Goal: Navigation & Orientation: Find specific page/section

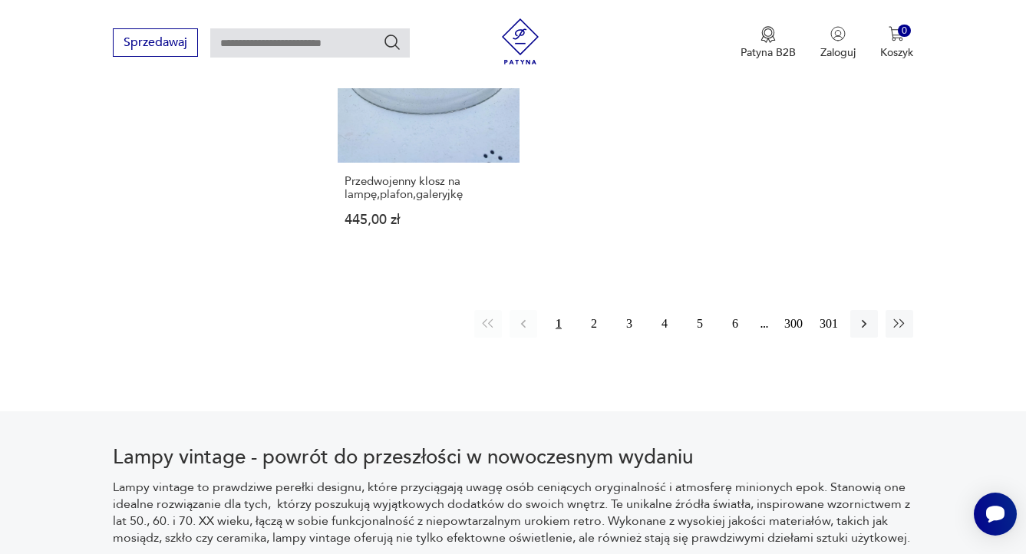
scroll to position [2258, 0]
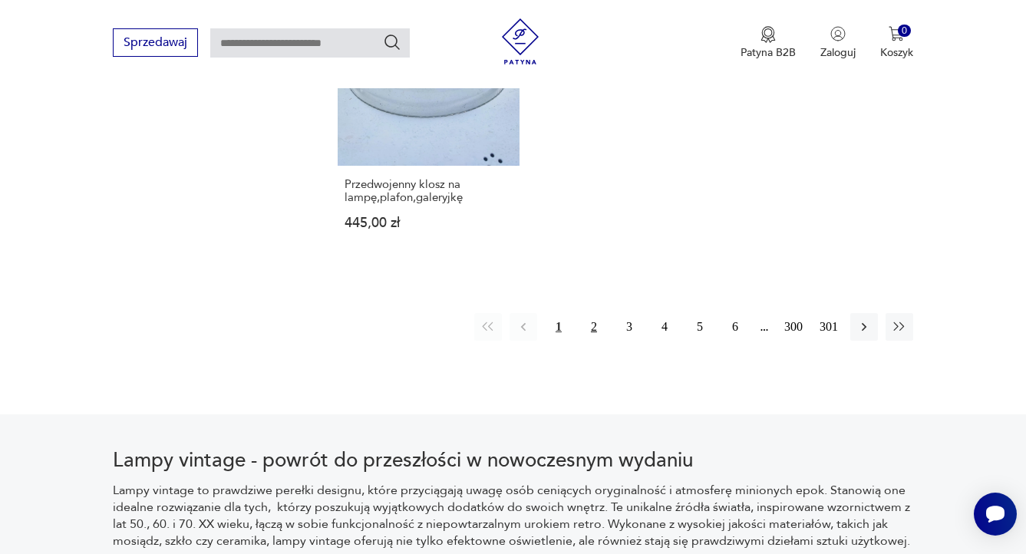
click at [583, 313] on button "2" at bounding box center [594, 327] width 28 height 28
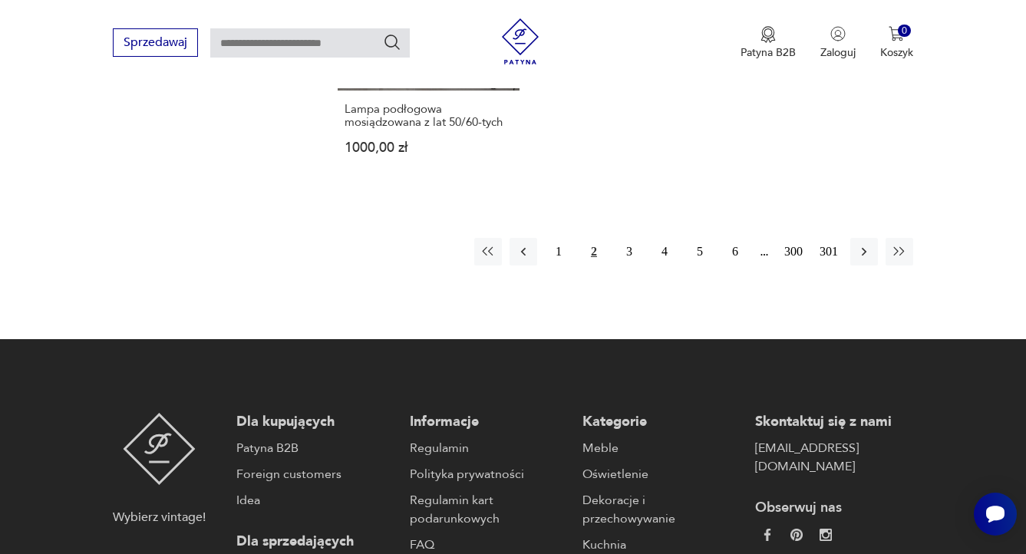
scroll to position [2479, 0]
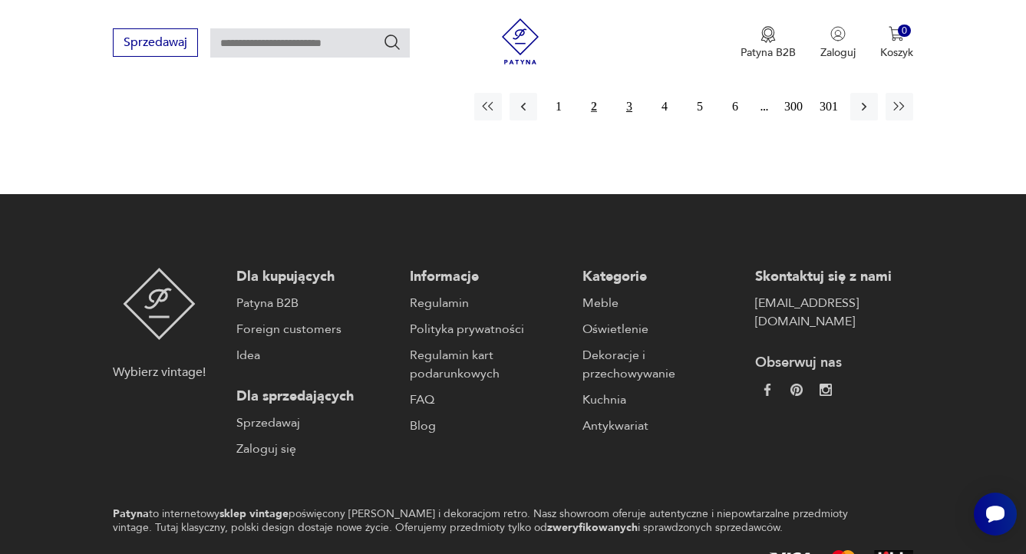
click at [627, 110] on button "3" at bounding box center [630, 107] width 28 height 28
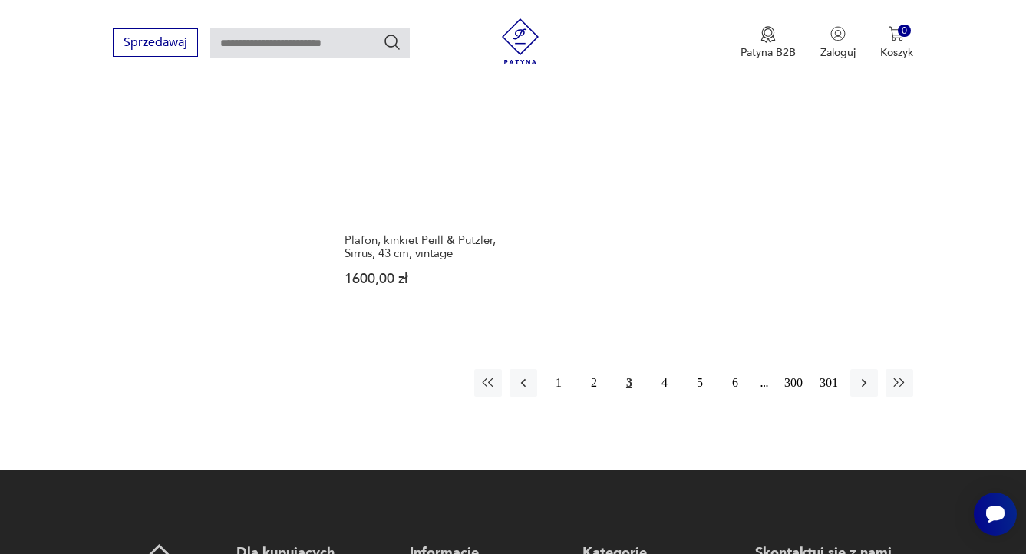
scroll to position [2285, 0]
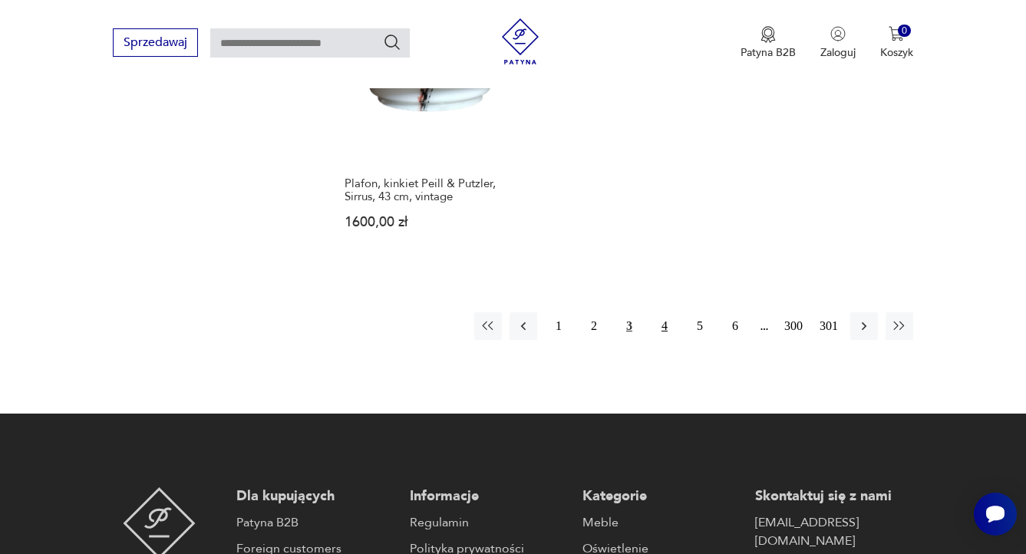
click at [665, 312] on button "4" at bounding box center [665, 326] width 28 height 28
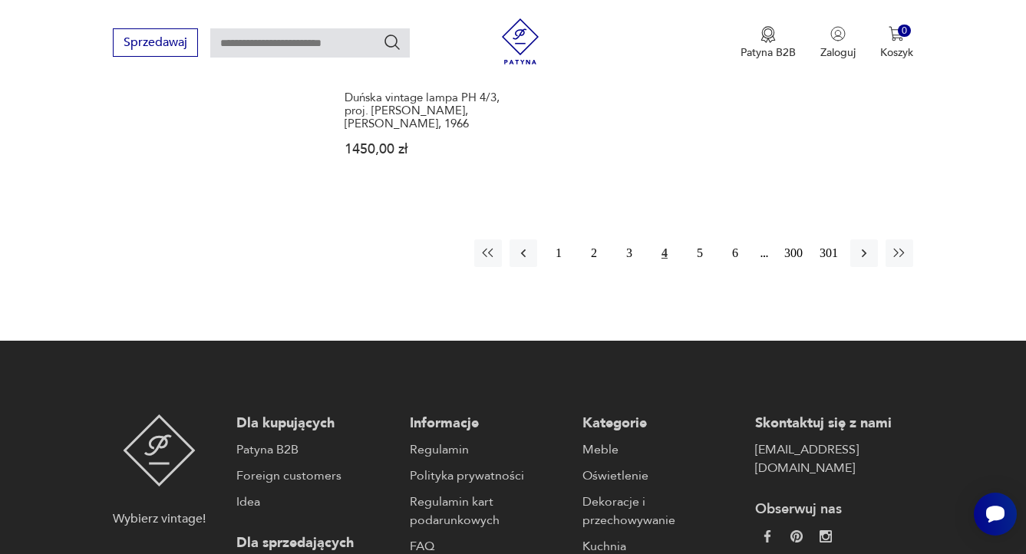
scroll to position [2506, 0]
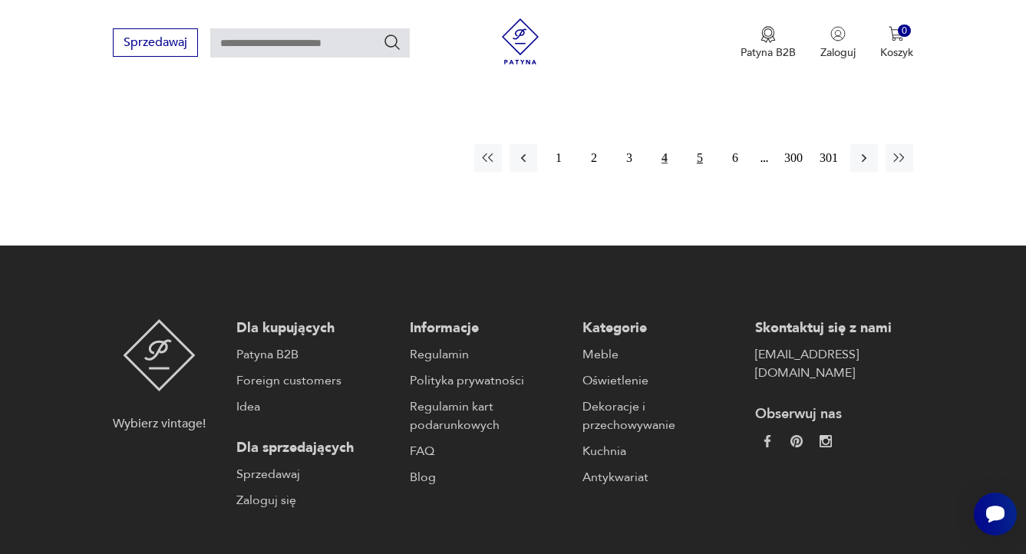
click at [691, 144] on button "5" at bounding box center [700, 158] width 28 height 28
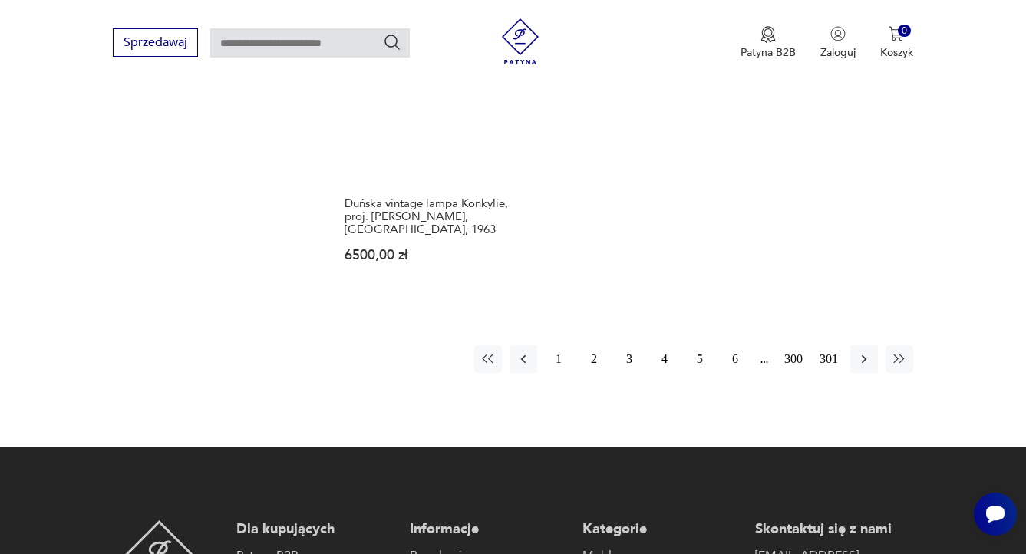
scroll to position [2214, 0]
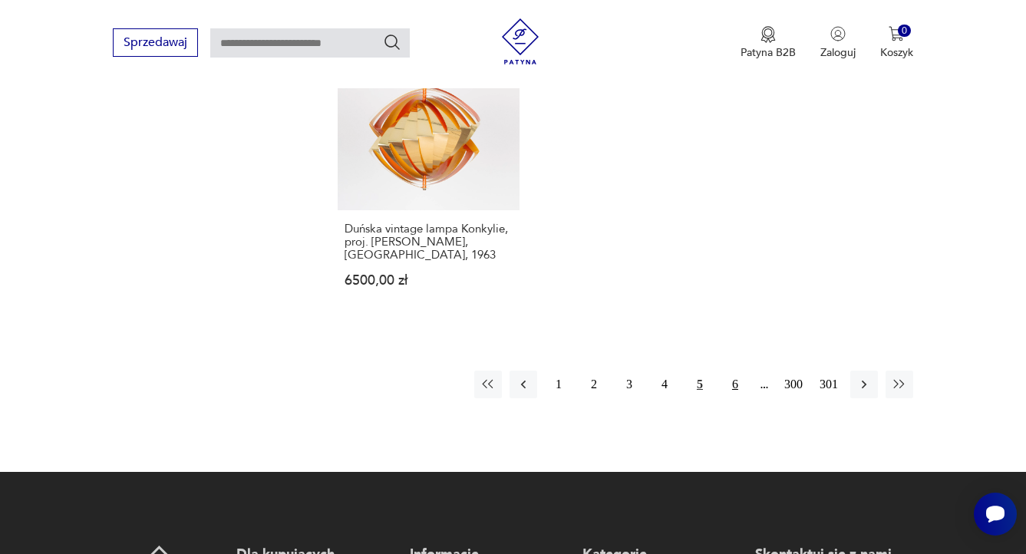
click at [731, 371] on button "6" at bounding box center [736, 385] width 28 height 28
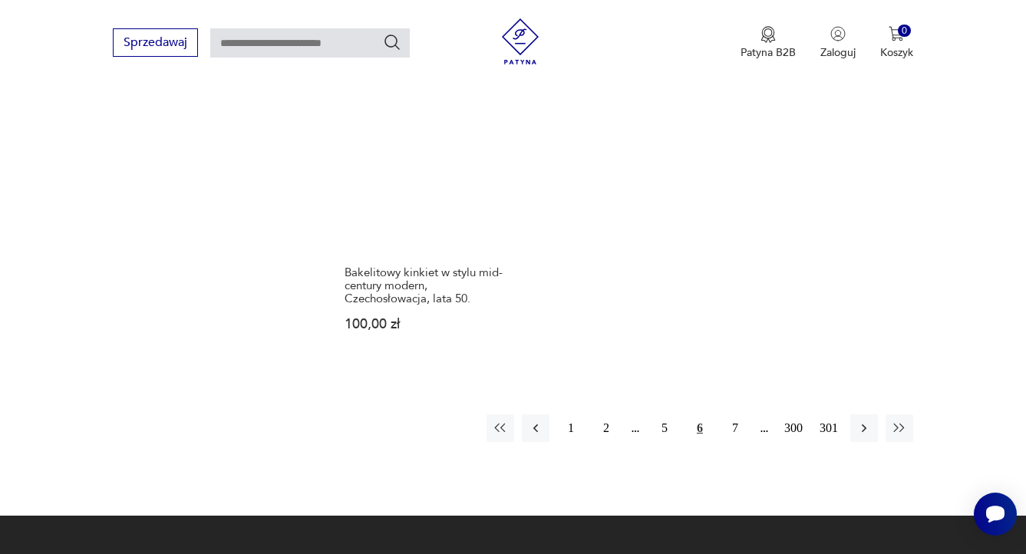
scroll to position [2262, 0]
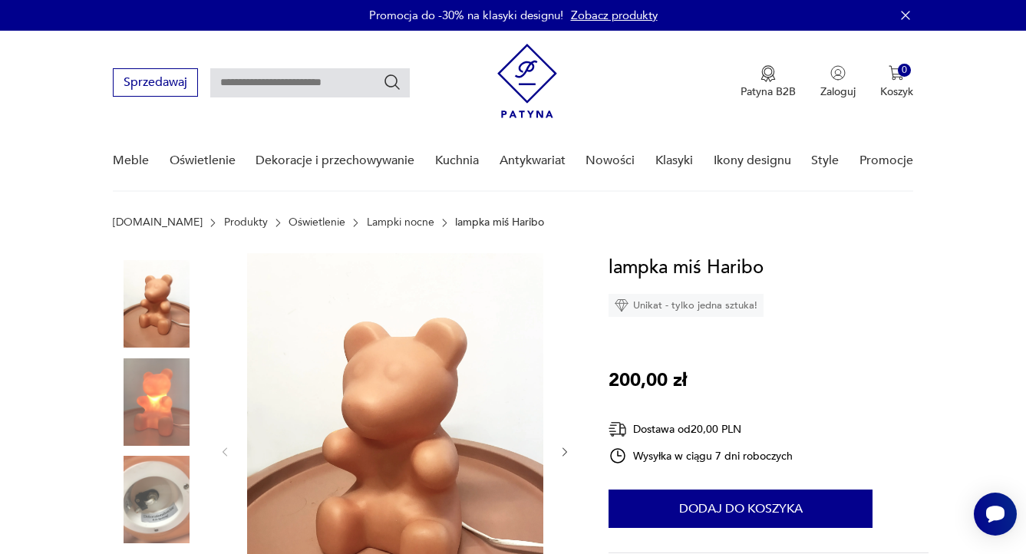
click at [128, 426] on img at bounding box center [157, 403] width 88 height 88
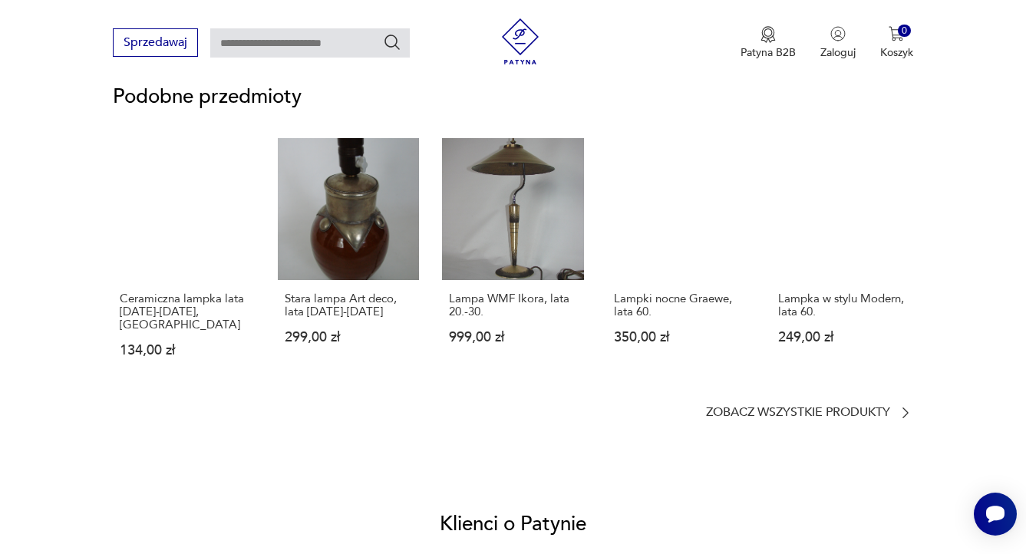
scroll to position [1152, 0]
